Goal: Register for event/course

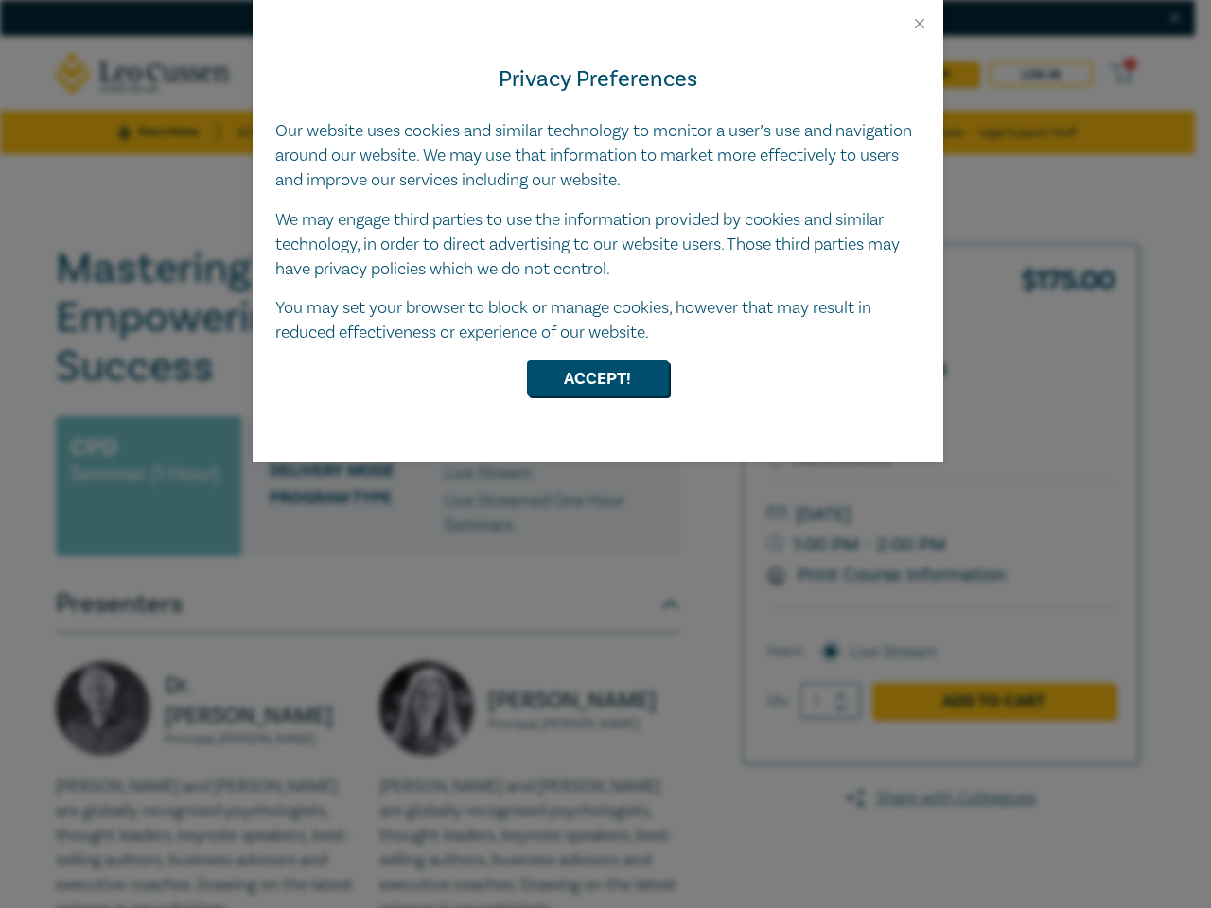
click at [605, 454] on div "Privacy Preferences Our website uses cookies and similar technology to monitor …" at bounding box center [598, 246] width 691 height 429
click at [919, 24] on button "Close" at bounding box center [919, 23] width 17 height 17
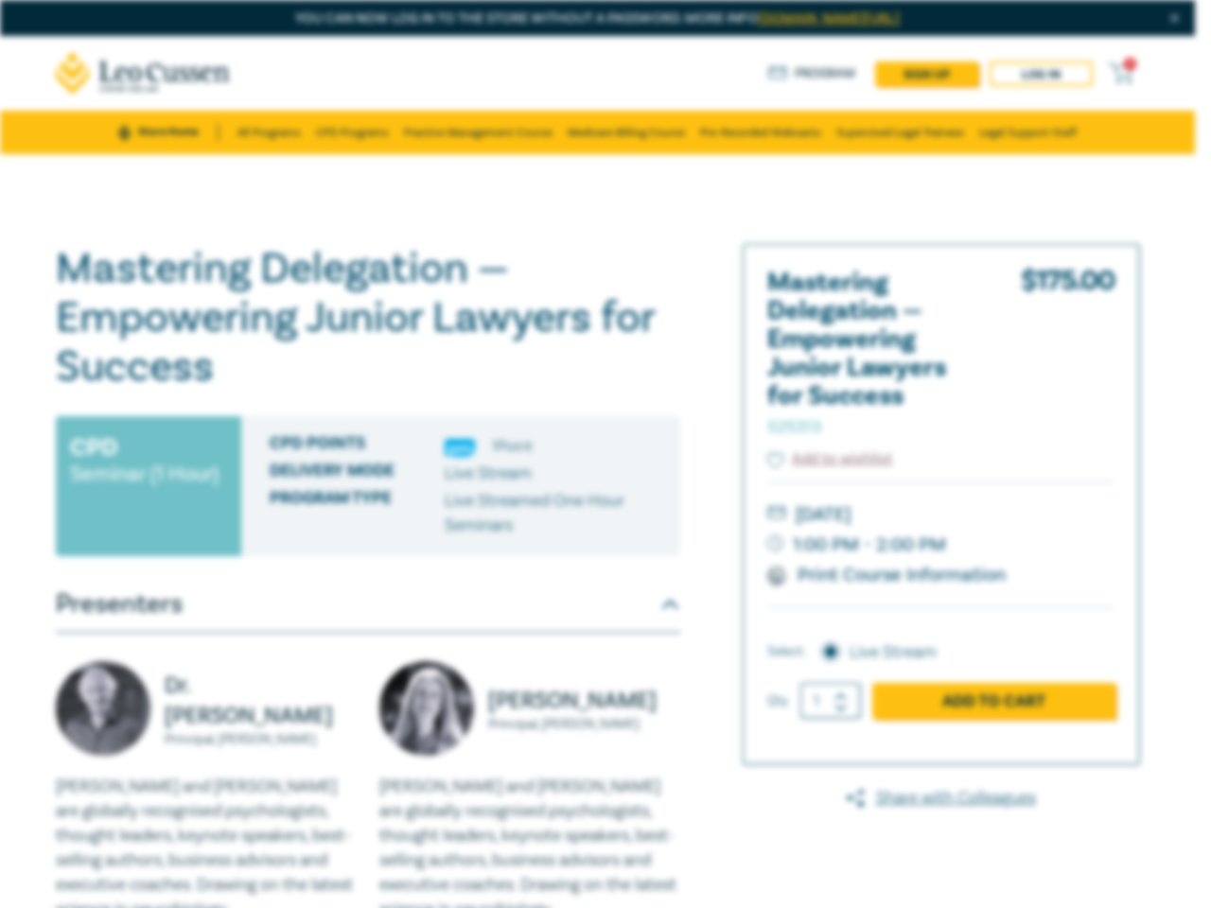
click at [598, 349] on button "Accept!" at bounding box center [598, 331] width 142 height 36
